Goal: Task Accomplishment & Management: Manage account settings

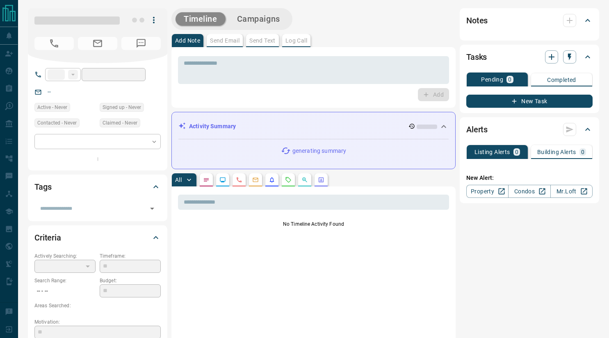
type input "**"
type input "**********"
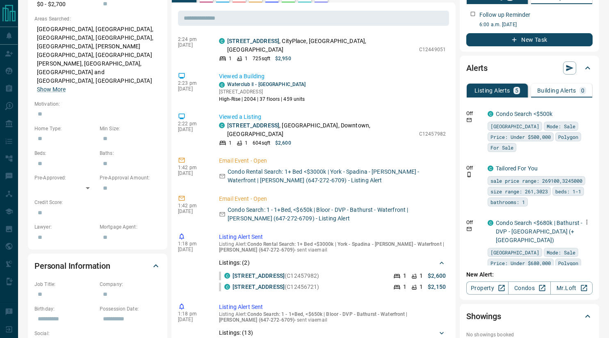
scroll to position [300, 0]
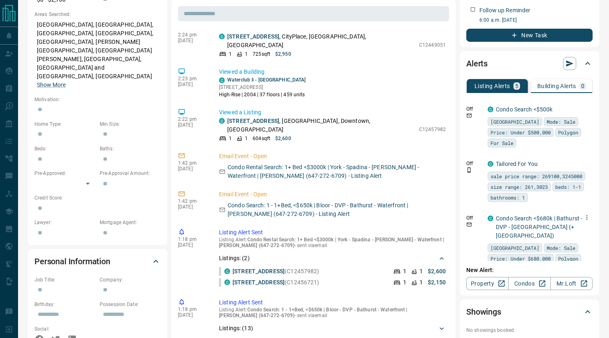
click at [589, 215] on icon "button" at bounding box center [586, 217] width 7 height 7
click at [577, 261] on li "Delete" at bounding box center [574, 259] width 36 height 13
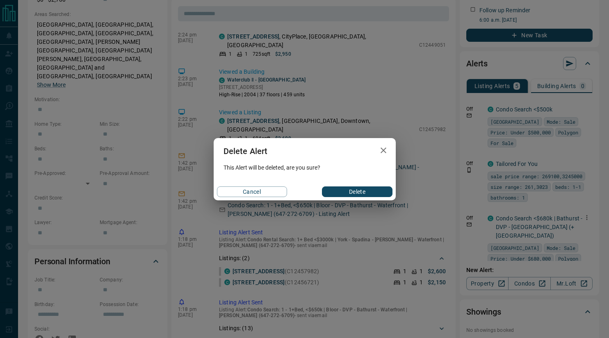
click at [356, 193] on button "Delete" at bounding box center [357, 192] width 70 height 11
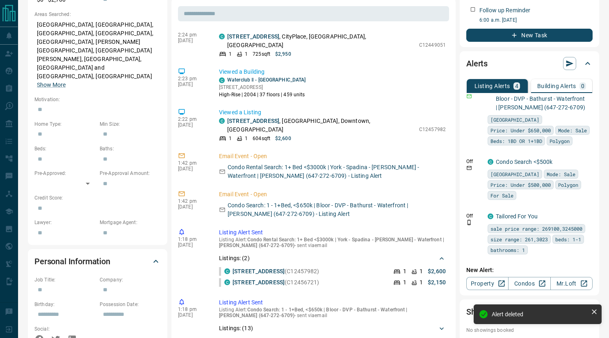
scroll to position [118, 0]
click at [588, 218] on icon "button" at bounding box center [586, 215] width 7 height 7
click at [575, 261] on li "Delete" at bounding box center [574, 257] width 36 height 13
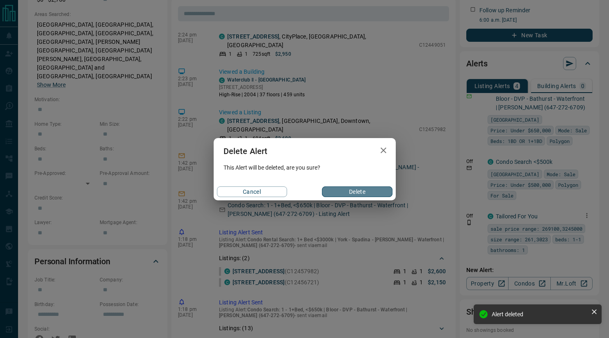
click at [378, 189] on button "Delete" at bounding box center [357, 192] width 70 height 11
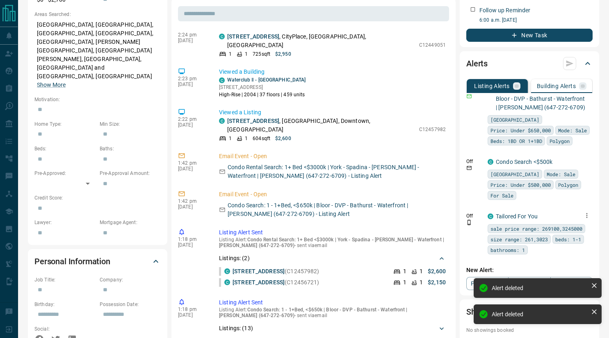
scroll to position [63, 0]
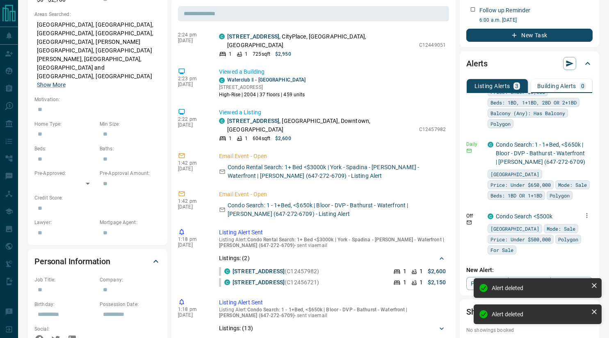
click at [589, 215] on icon "button" at bounding box center [586, 215] width 7 height 7
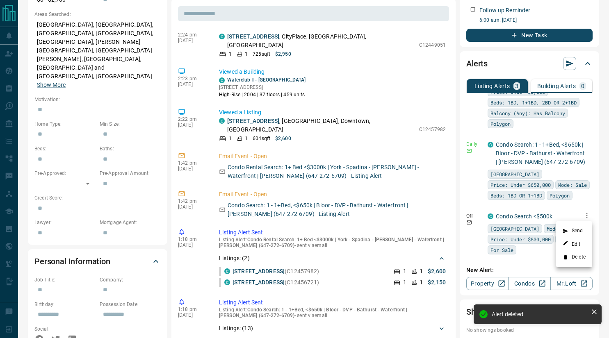
click at [574, 257] on li "Delete" at bounding box center [574, 257] width 36 height 13
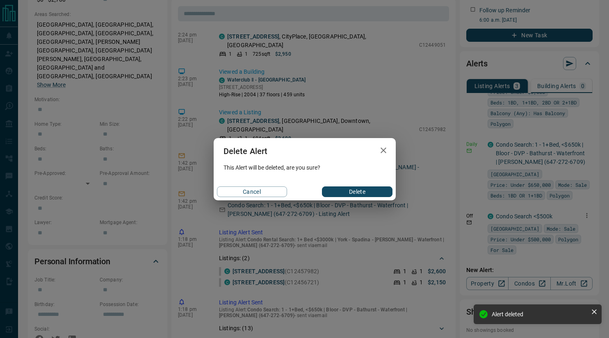
click at [388, 193] on button "Delete" at bounding box center [357, 192] width 70 height 11
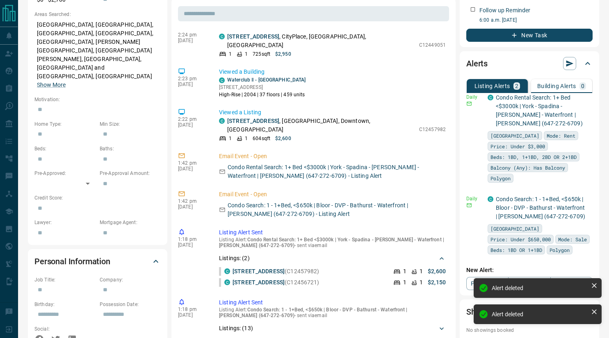
scroll to position [0, 0]
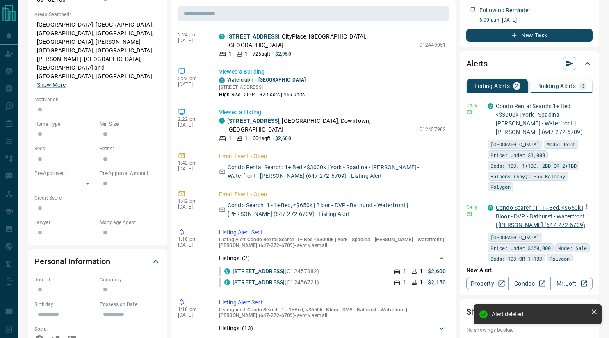
click at [526, 213] on link "Condo Search: 1 - 1+Bed, <$650k | Bloor - DVP - Bathurst - Waterfront | [PERSON…" at bounding box center [540, 217] width 89 height 24
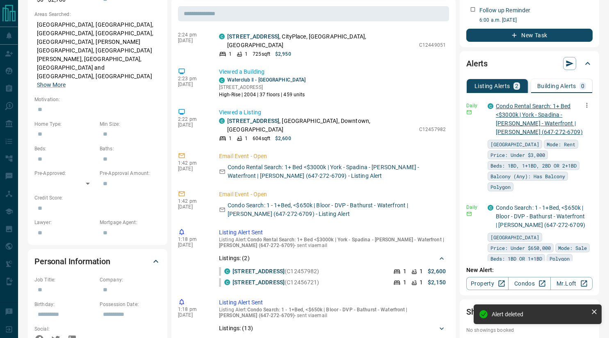
click at [522, 117] on link "Condo Rental Search: 1+ Bed <$3000k | York - Spadina - [PERSON_NAME] - Waterfro…" at bounding box center [539, 119] width 87 height 32
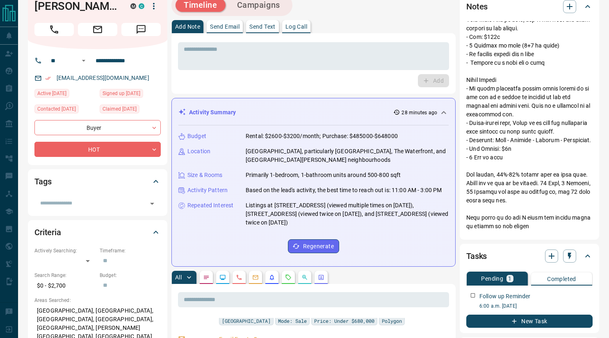
scroll to position [589, 0]
